Goal: Task Accomplishment & Management: Use online tool/utility

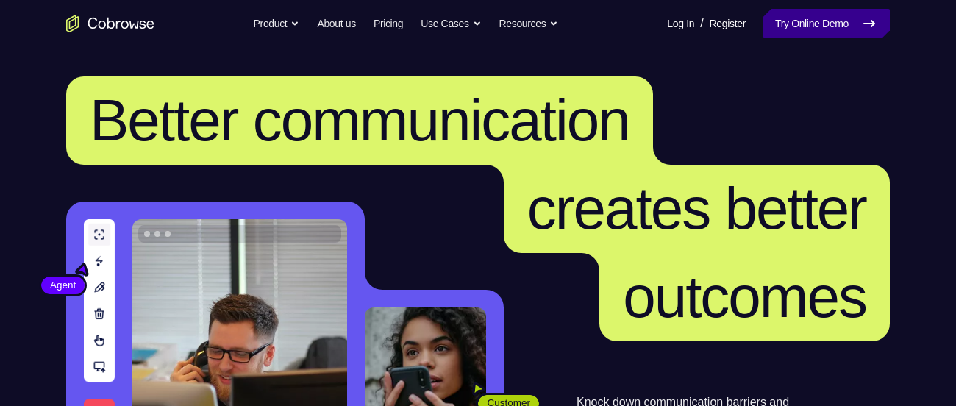
click at [787, 17] on link "Try Online Demo" at bounding box center [827, 23] width 127 height 29
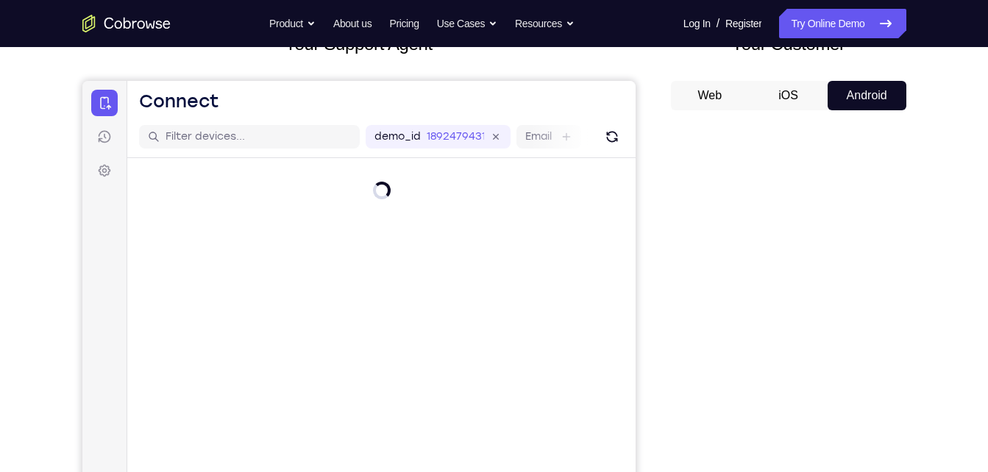
scroll to position [113, 0]
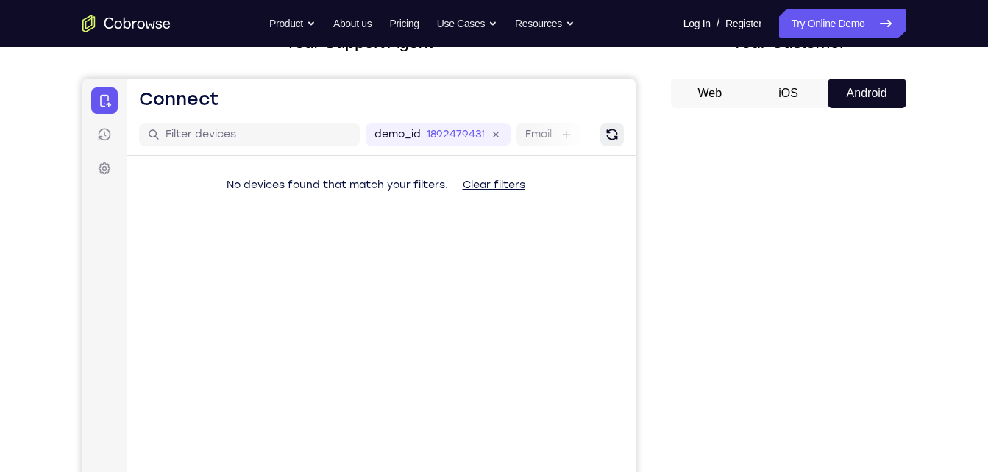
click at [616, 132] on icon "Refresh" at bounding box center [611, 135] width 18 height 18
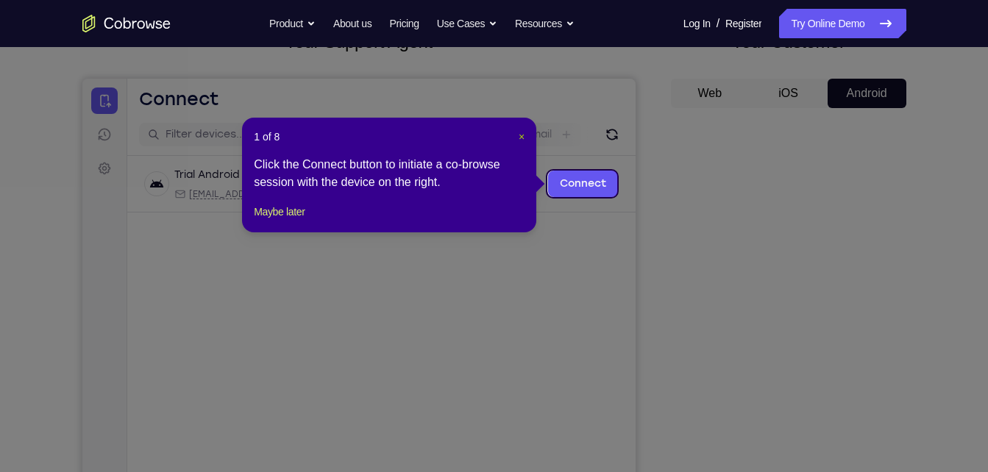
click at [523, 139] on span "×" at bounding box center [522, 137] width 6 height 12
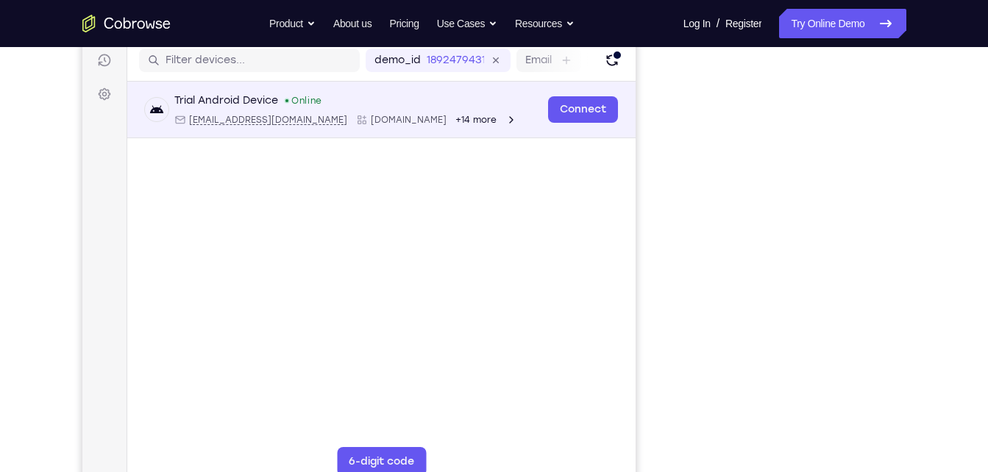
scroll to position [189, 0]
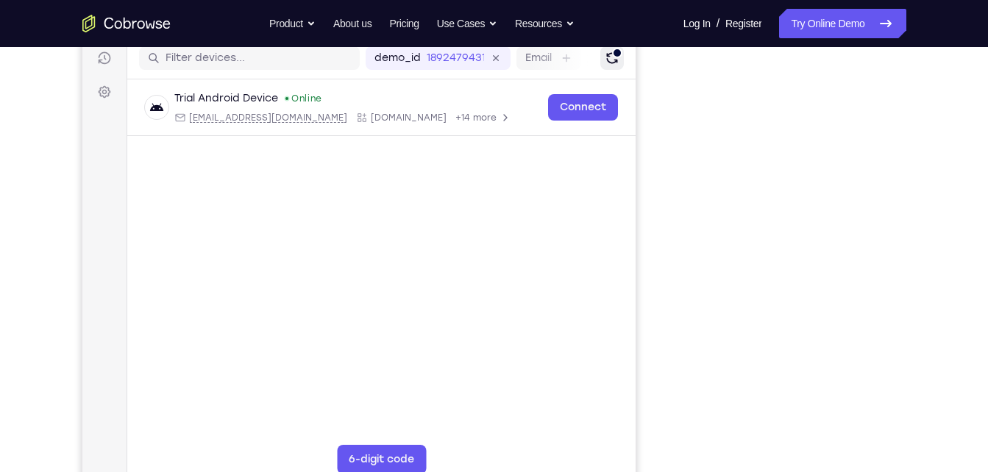
click at [611, 58] on icon "Refresh" at bounding box center [611, 58] width 17 height 17
click at [611, 58] on icon "Refresh" at bounding box center [611, 58] width 15 height 15
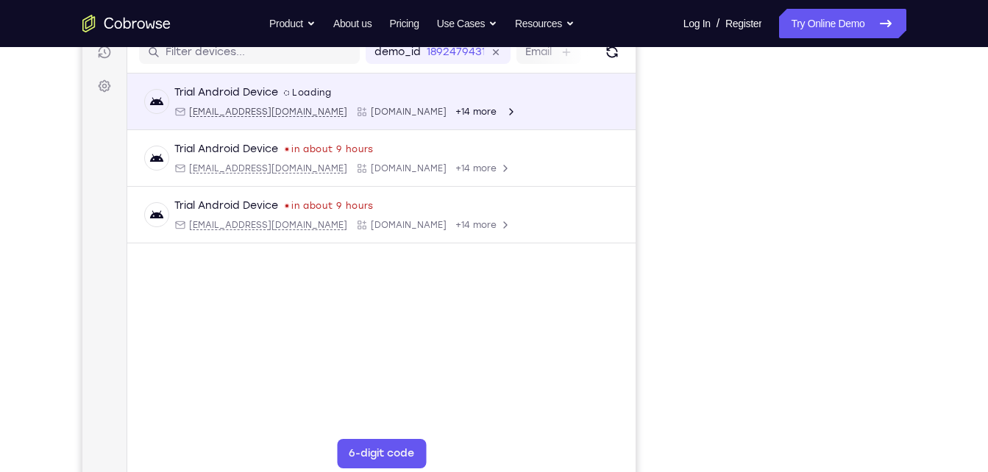
scroll to position [194, 0]
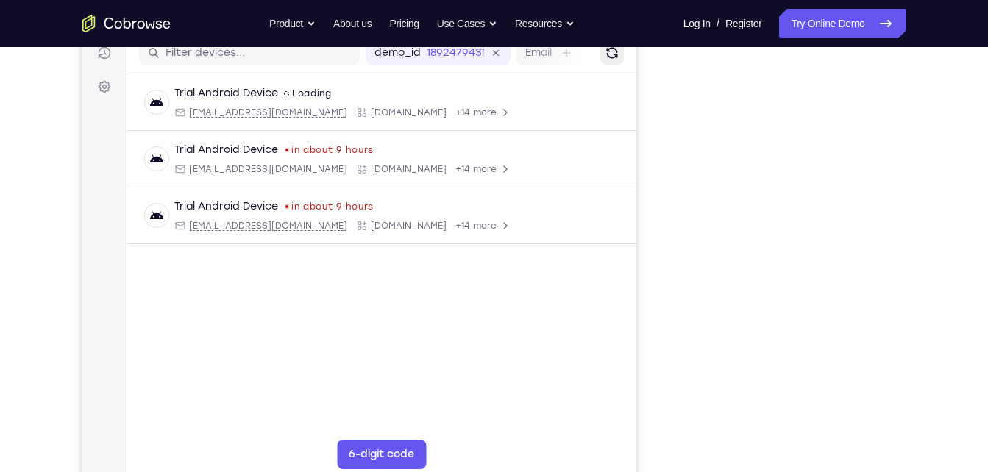
click at [608, 59] on icon "Refresh" at bounding box center [611, 53] width 17 height 17
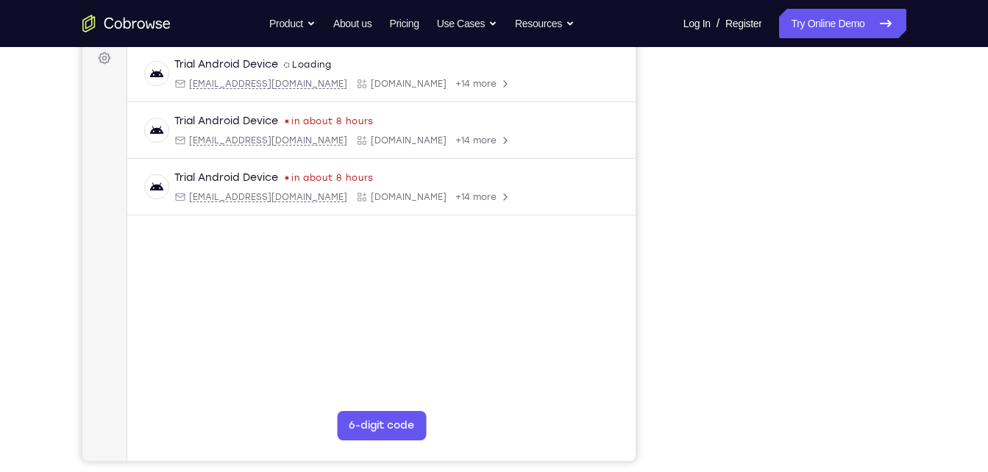
scroll to position [205, 0]
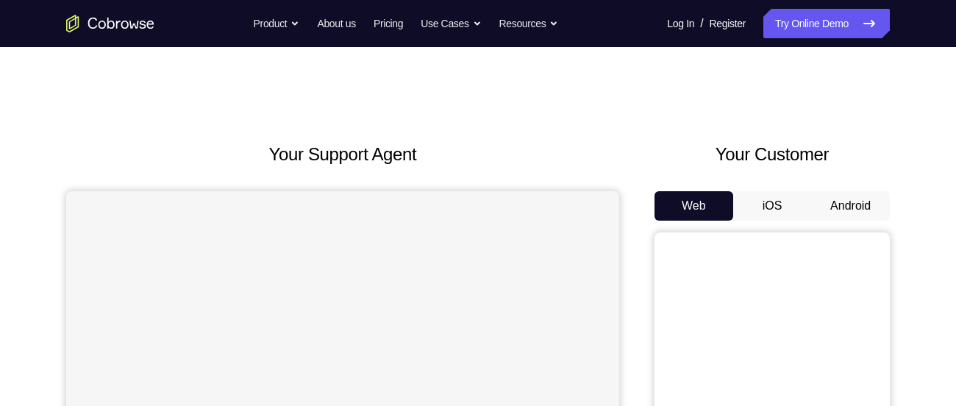
click at [854, 214] on button "Android" at bounding box center [850, 205] width 79 height 29
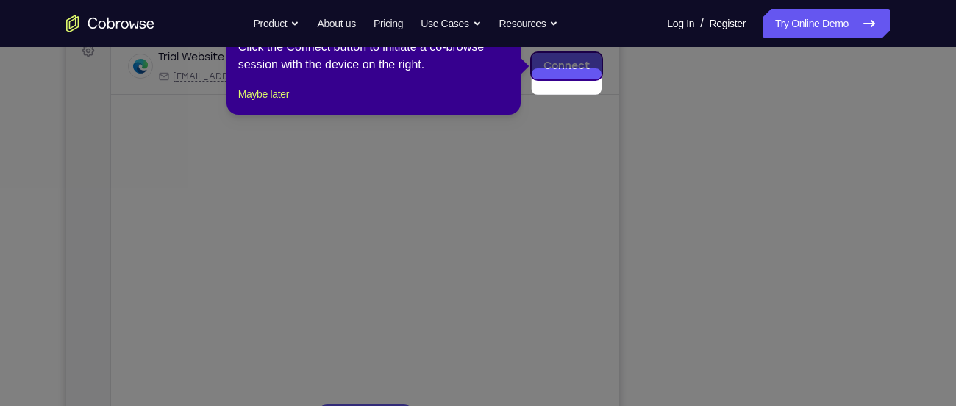
scroll to position [204, 0]
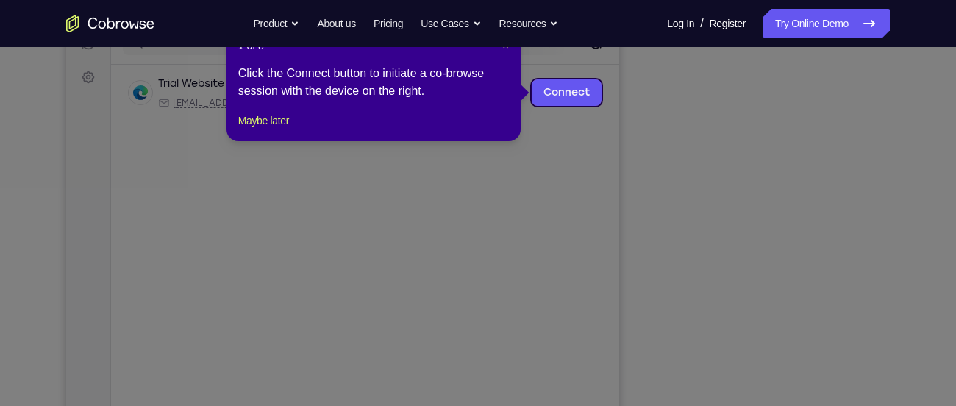
click at [501, 46] on nav "Go back Powerful, Flexible and Trustworthy. Avoid all extra friction for both A…" at bounding box center [478, 23] width 956 height 47
click at [504, 46] on nav "Go back Powerful, Flexible and Trustworthy. Avoid all extra friction for both A…" at bounding box center [478, 23] width 956 height 47
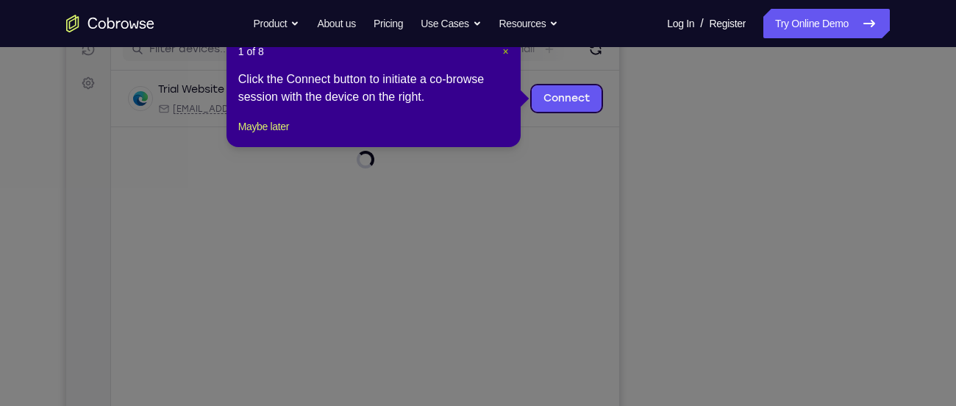
click at [504, 51] on span "×" at bounding box center [506, 52] width 6 height 12
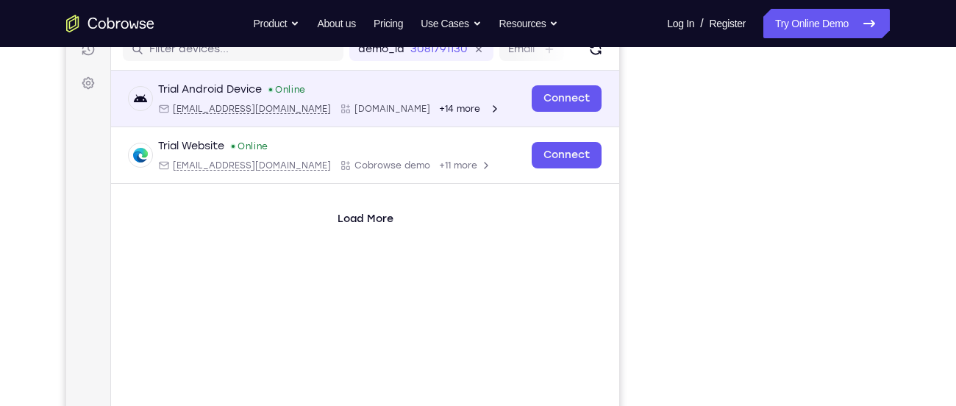
scroll to position [196, 0]
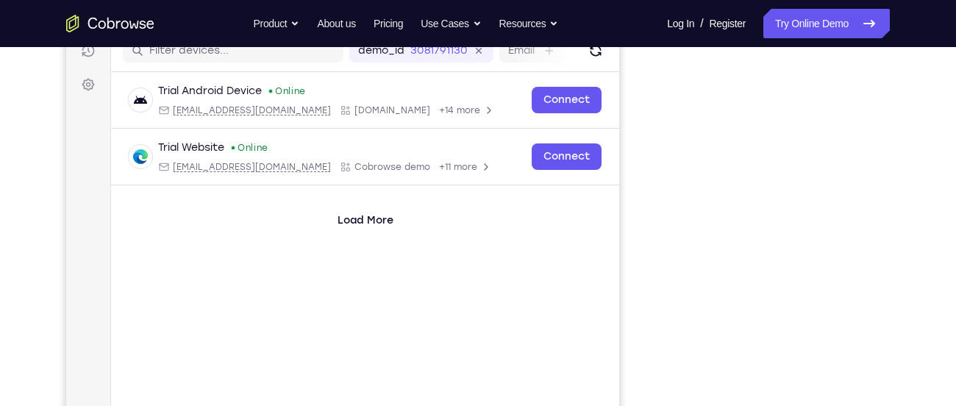
click at [600, 43] on nav "Go back Powerful, Flexible and Trustworthy. Avoid all extra friction for both A…" at bounding box center [478, 23] width 956 height 47
click at [597, 57] on icon "Refresh" at bounding box center [596, 51] width 18 height 18
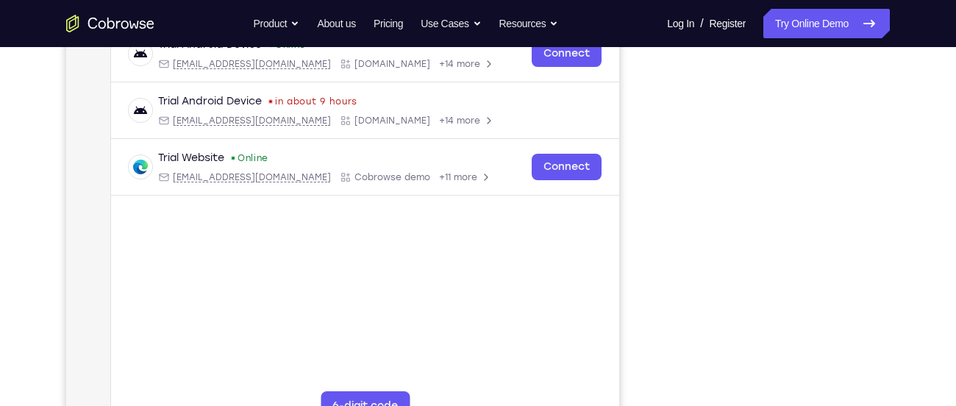
scroll to position [241, 0]
